Goal: Navigation & Orientation: Find specific page/section

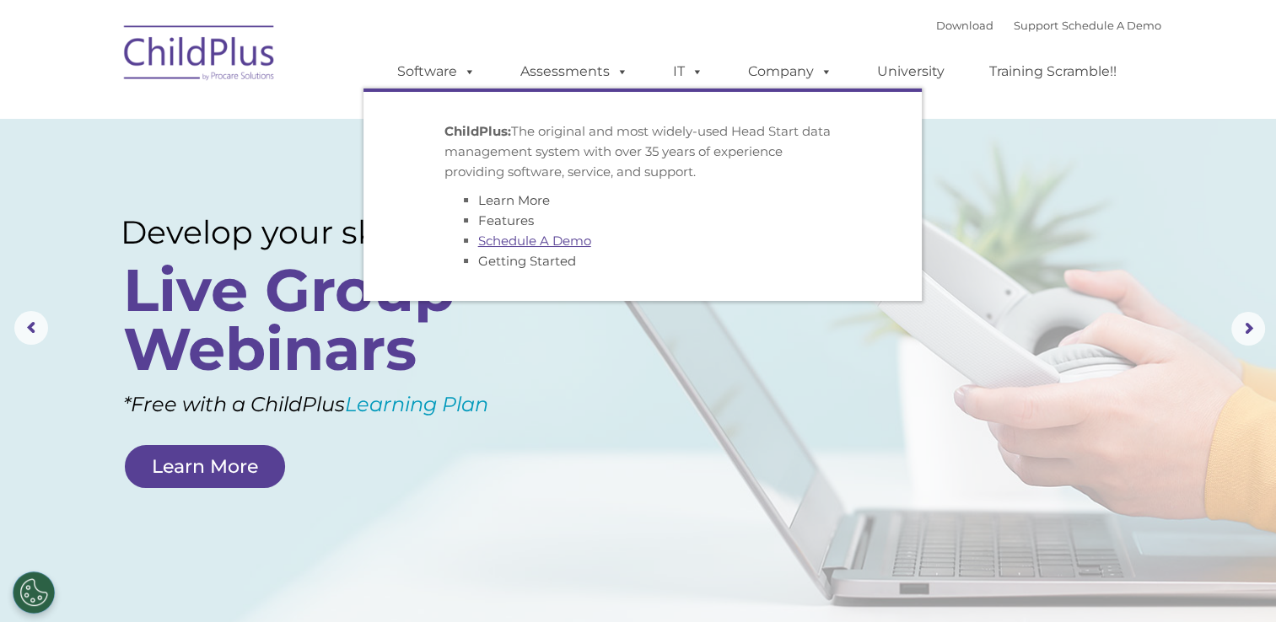
select select "MEDIUM"
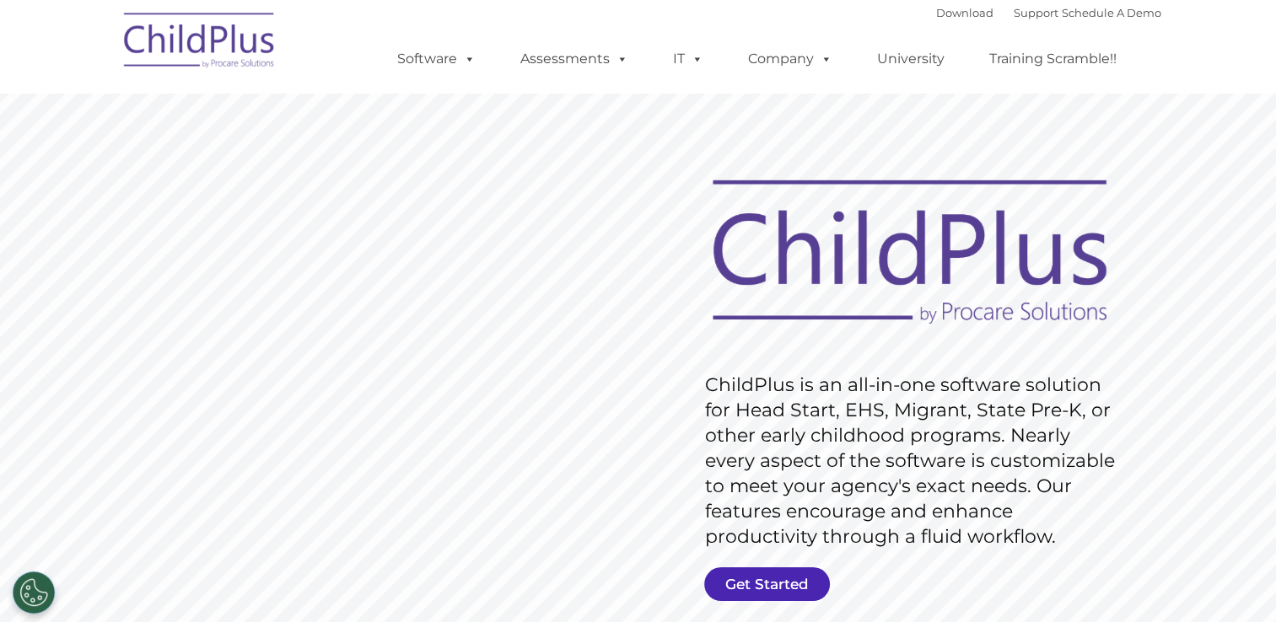
click at [781, 572] on link "Get Started" at bounding box center [767, 584] width 126 height 34
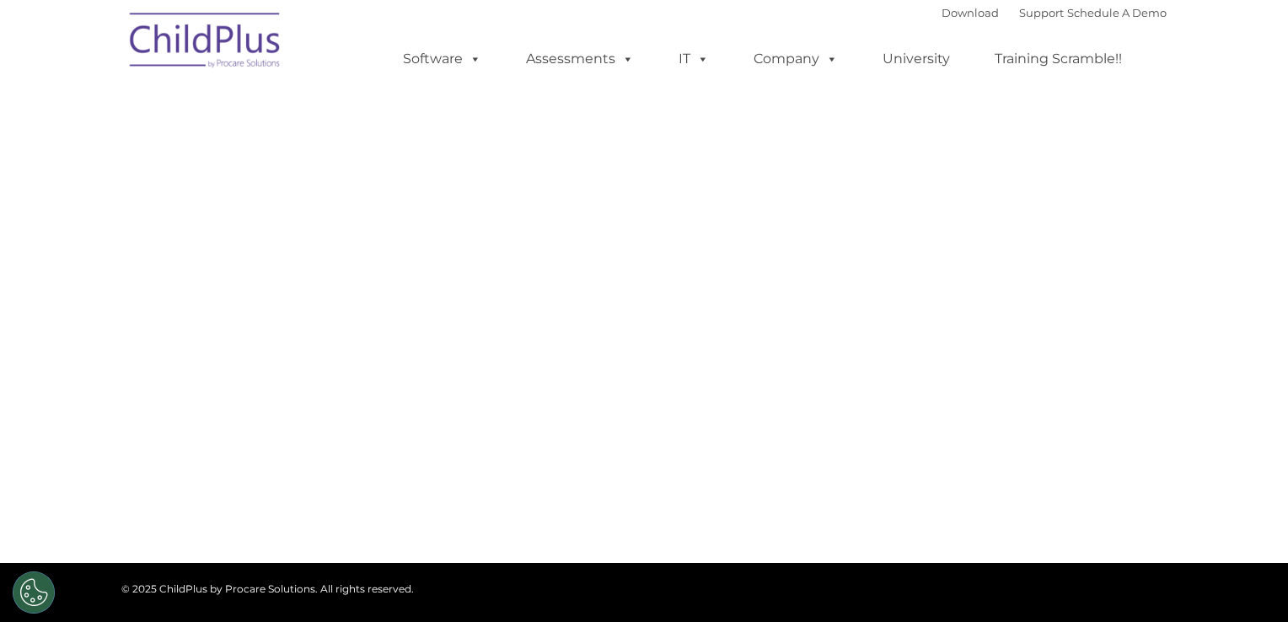
type input ""
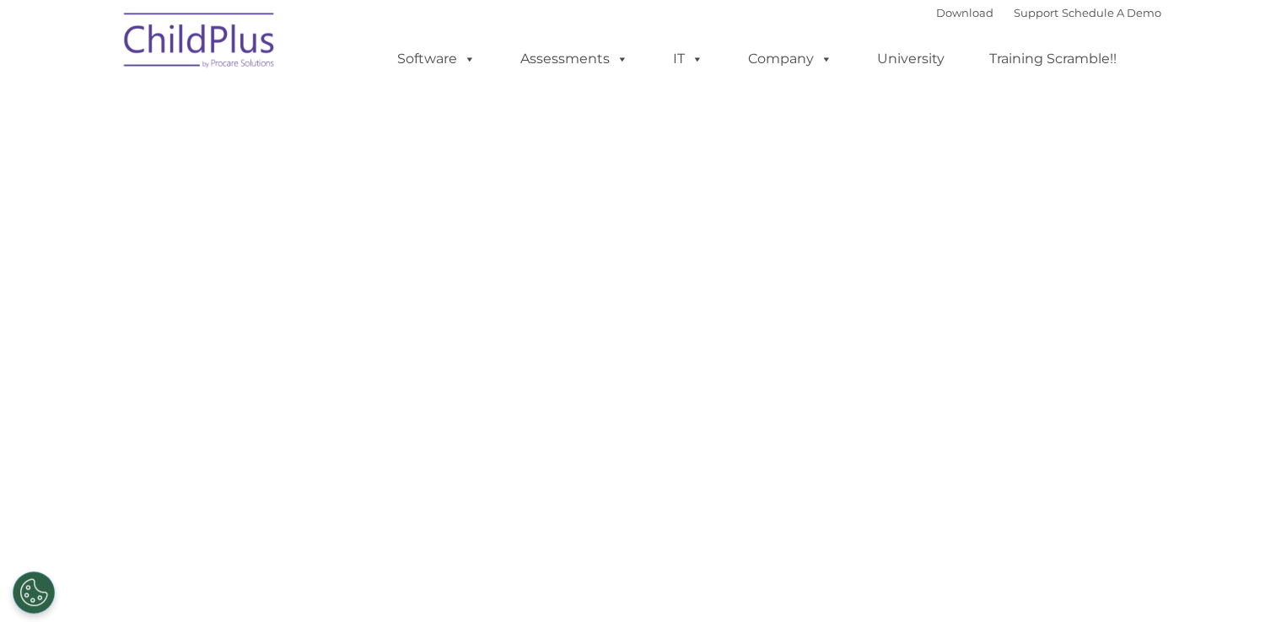
select select "MEDIUM"
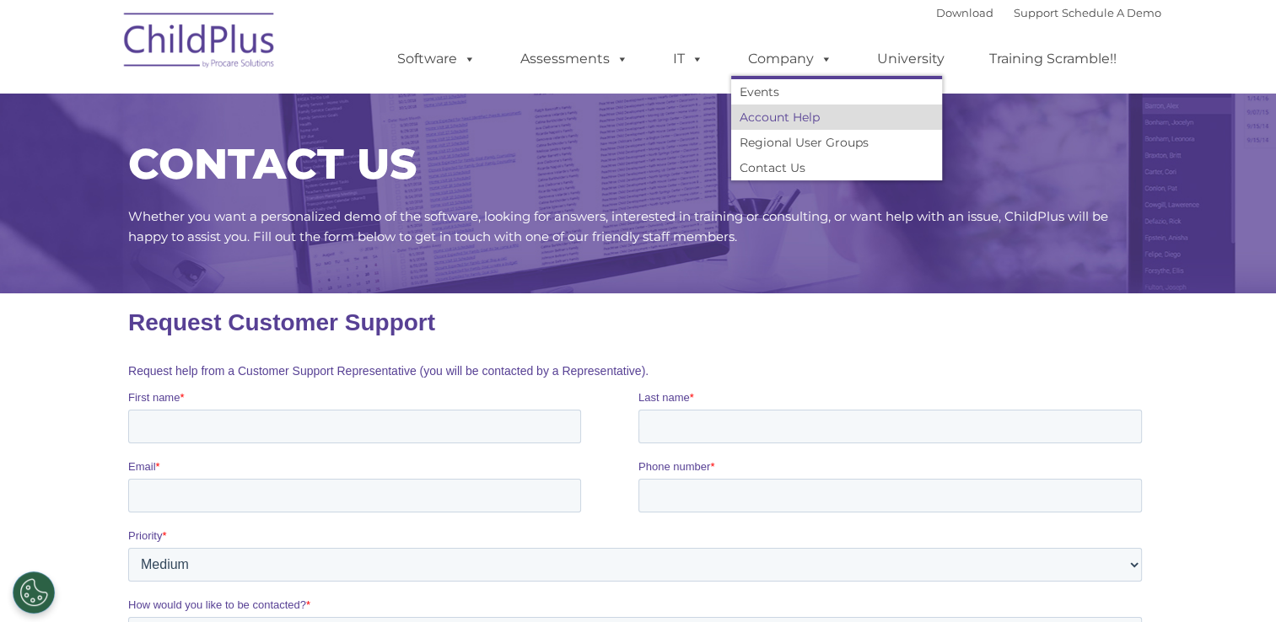
click at [764, 119] on link "Account Help" at bounding box center [836, 117] width 211 height 25
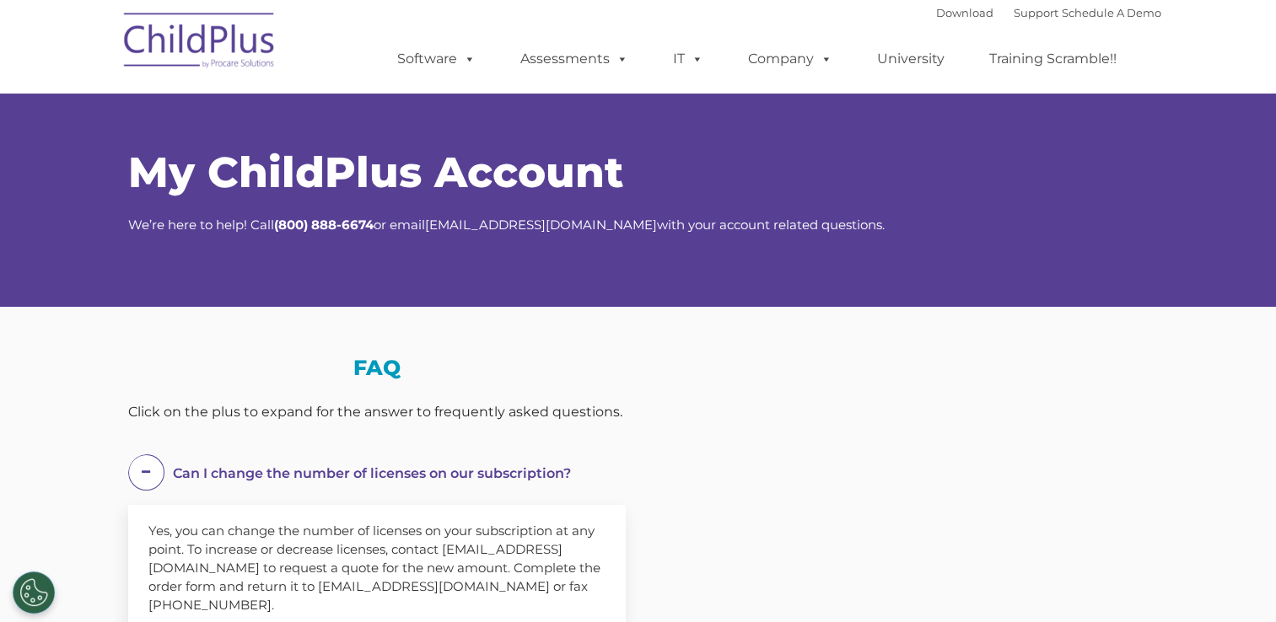
select select "MEDIUM"
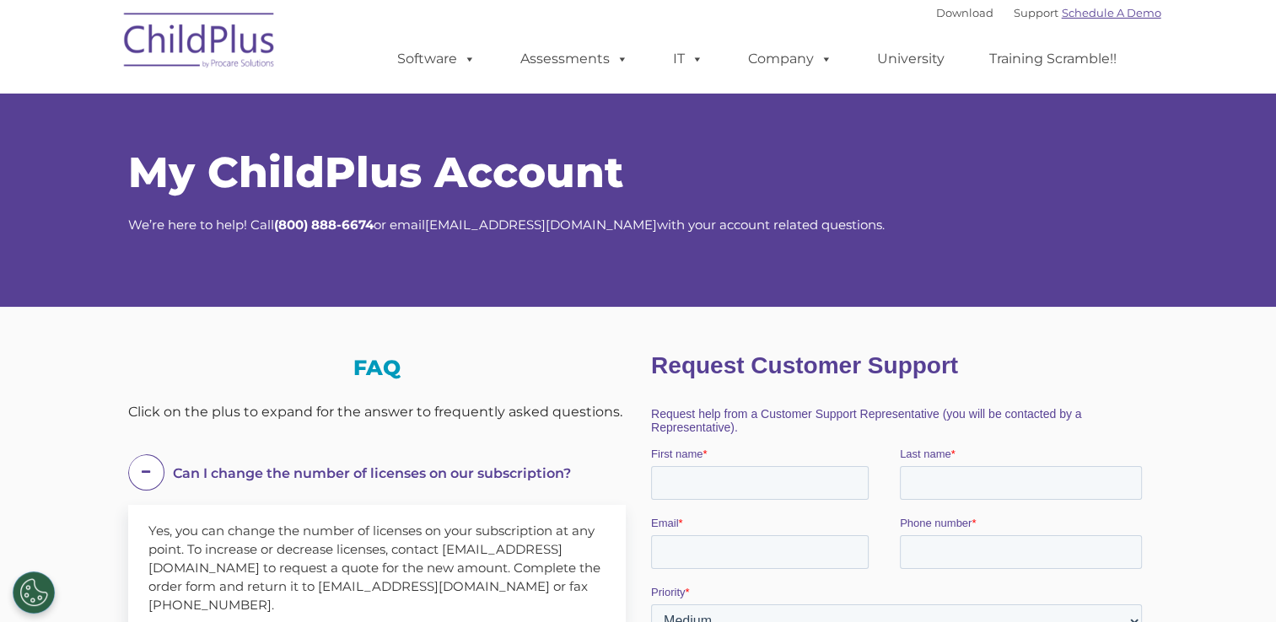
click at [1112, 12] on link "Schedule A Demo" at bounding box center [1110, 12] width 99 height 13
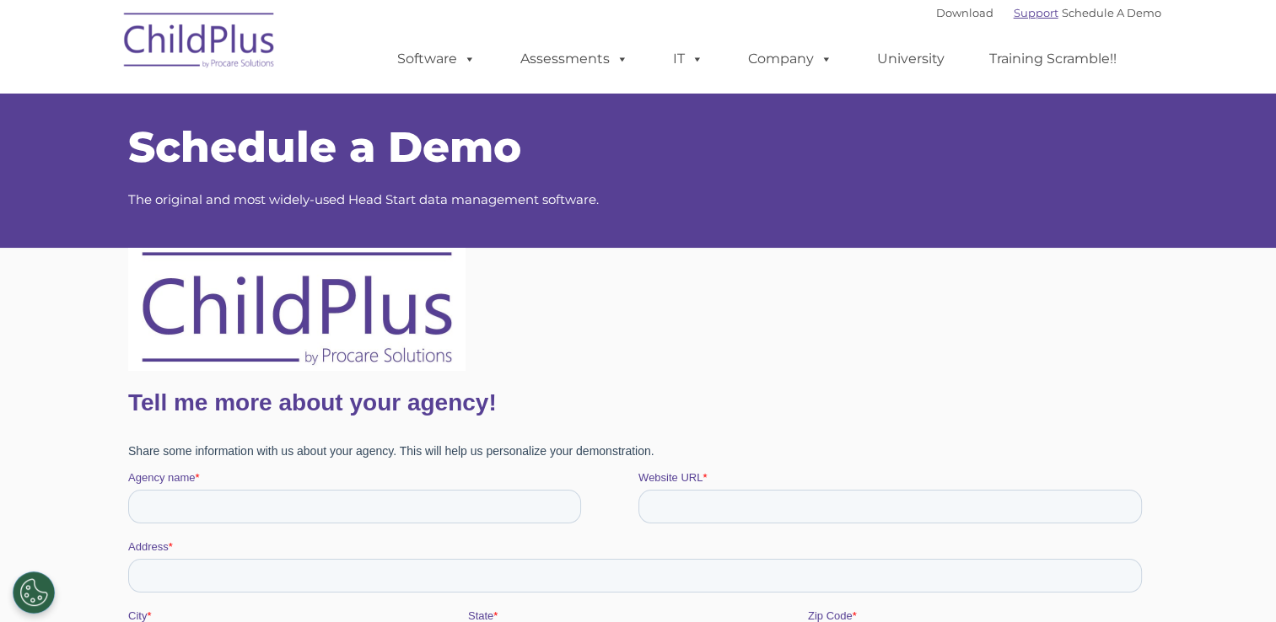
click at [1014, 15] on link "Support" at bounding box center [1035, 12] width 45 height 13
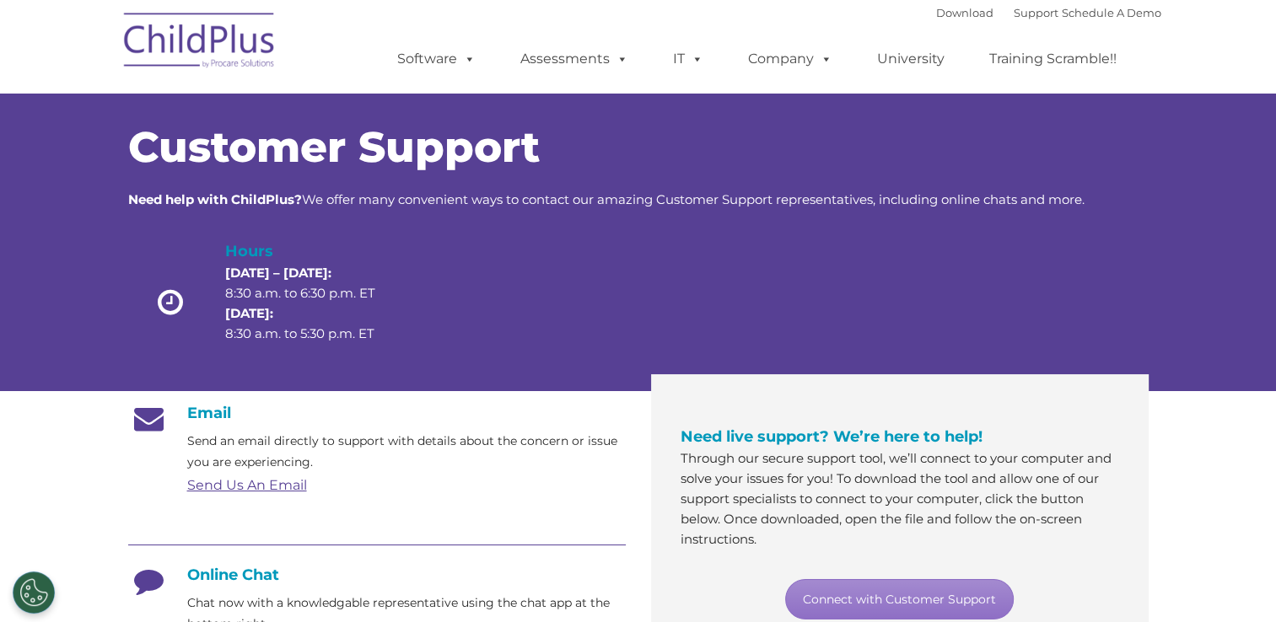
click at [945, 2] on div "Download Support | Schedule A Demo " at bounding box center [1048, 12] width 225 height 25
click at [939, 25] on ul "Software ChildPlus: The original and most widely-used Head Start data managemen…" at bounding box center [762, 58] width 798 height 67
click at [940, 21] on div "Download Support | Schedule A Demo " at bounding box center [1048, 12] width 225 height 25
drag, startPoint x: 940, startPoint y: 21, endPoint x: 934, endPoint y: 12, distance: 11.0
click at [936, 12] on link "Download" at bounding box center [964, 12] width 57 height 13
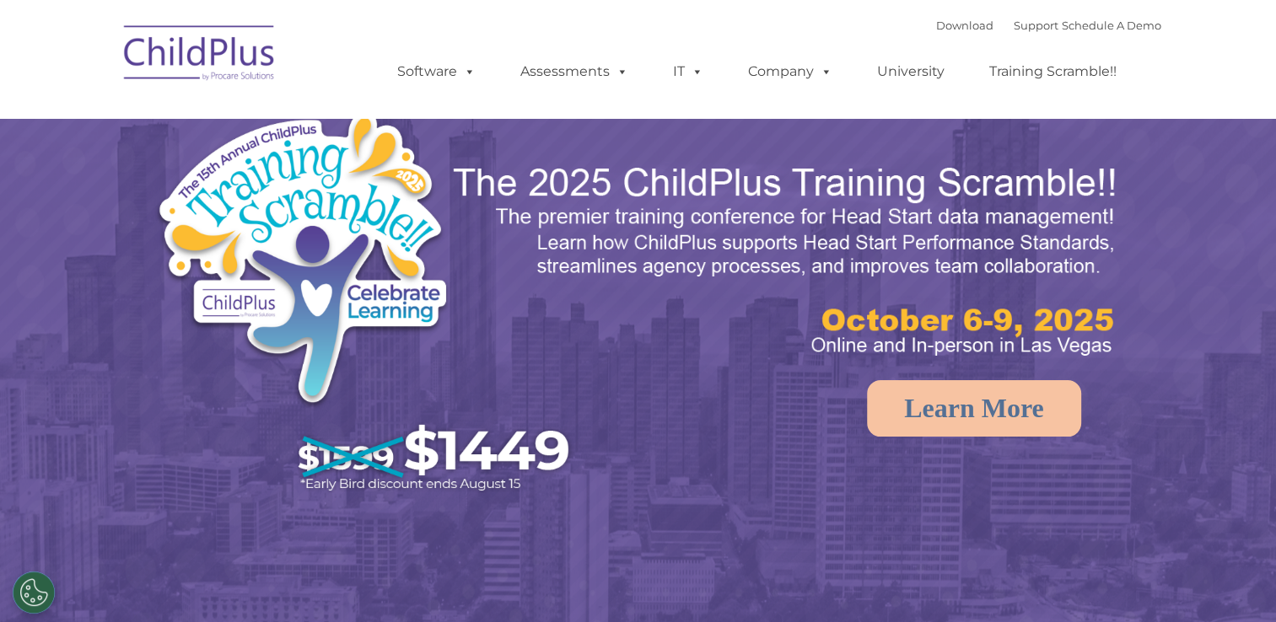
select select "MEDIUM"
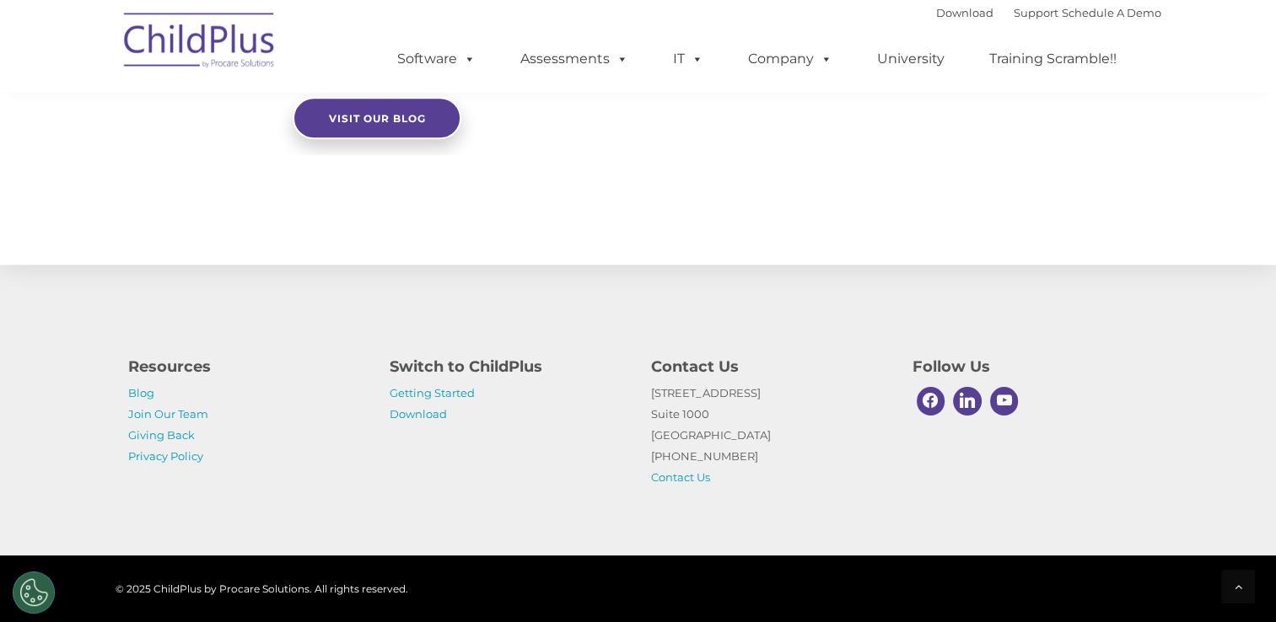
scroll to position [1924, 0]
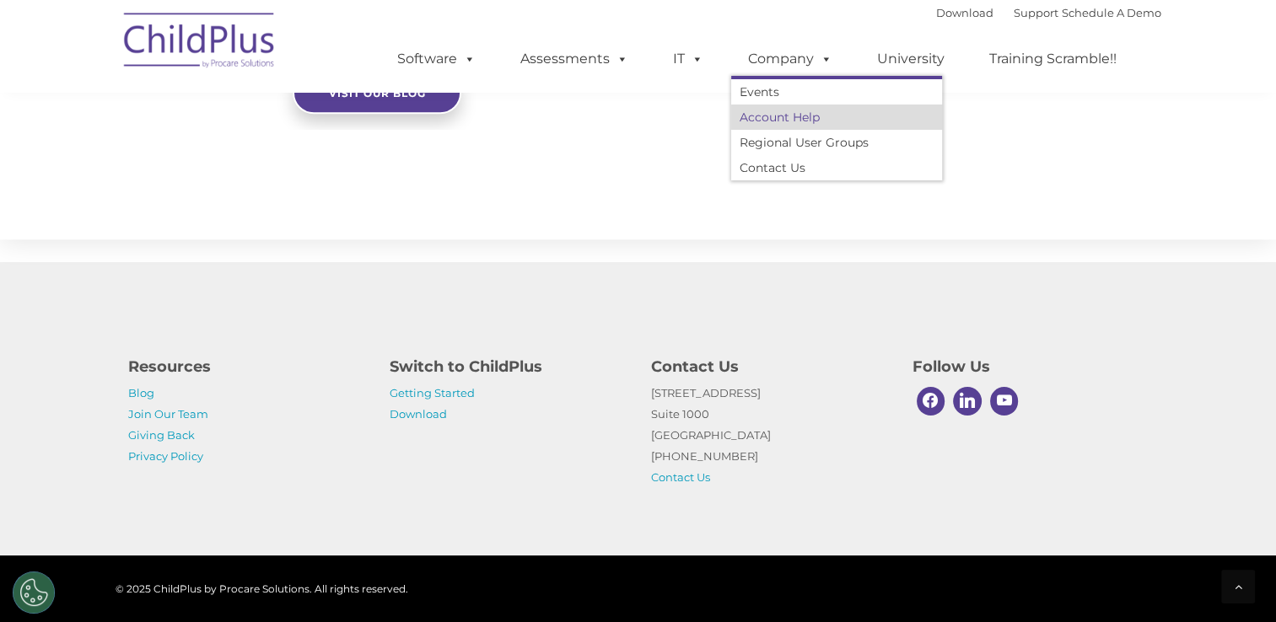
click at [759, 115] on link "Account Help" at bounding box center [836, 117] width 211 height 25
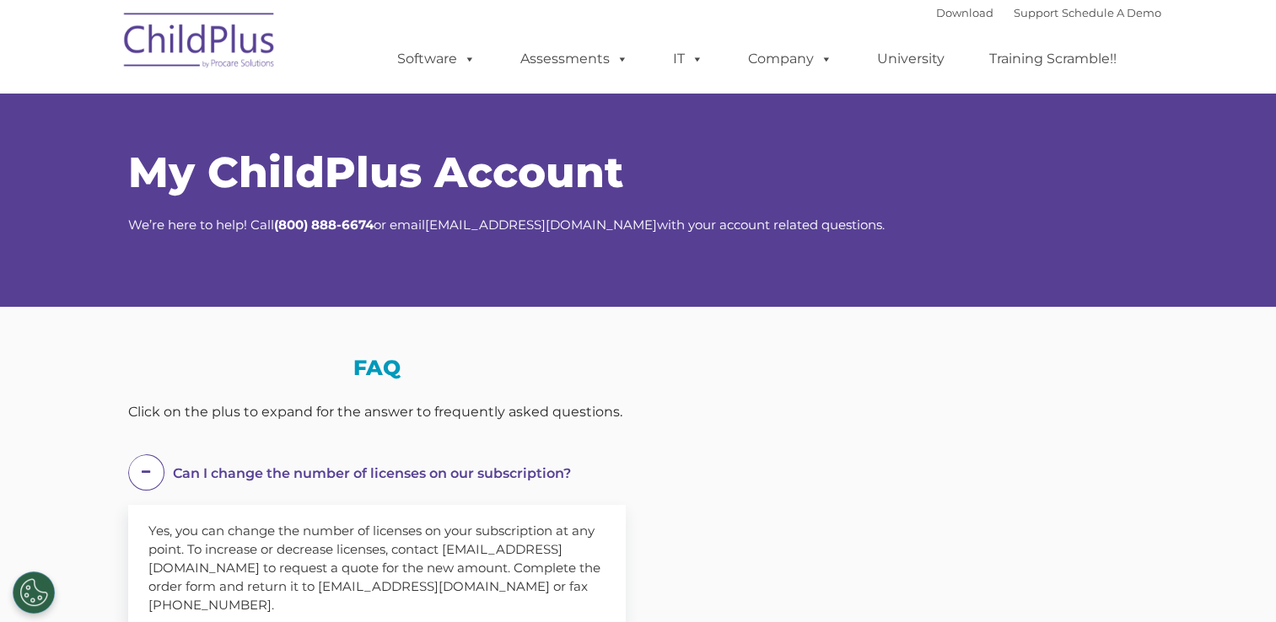
select select "MEDIUM"
